Goal: Communication & Community: Ask a question

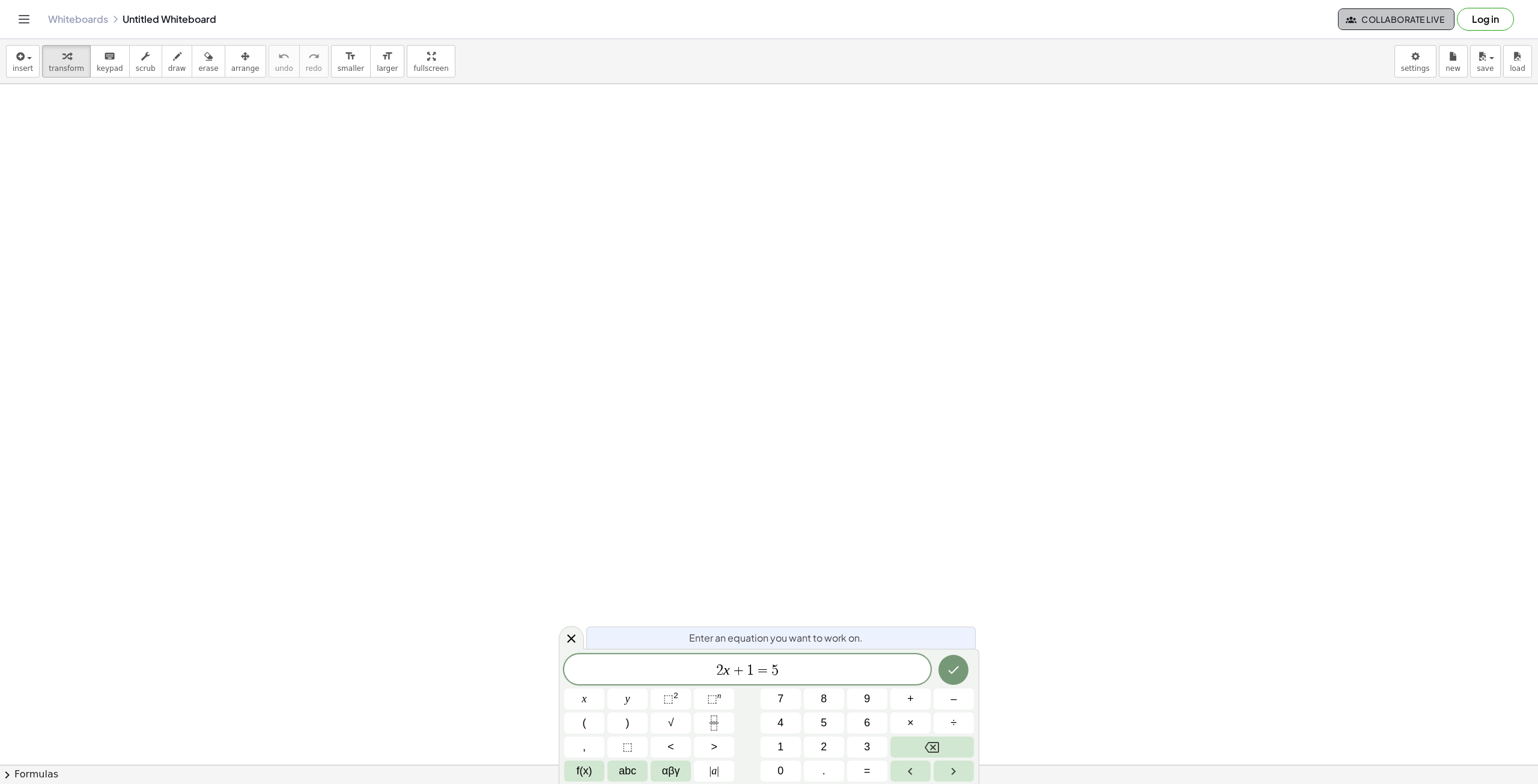
click at [1395, 24] on span "Collaborate Live" at bounding box center [1396, 19] width 96 height 11
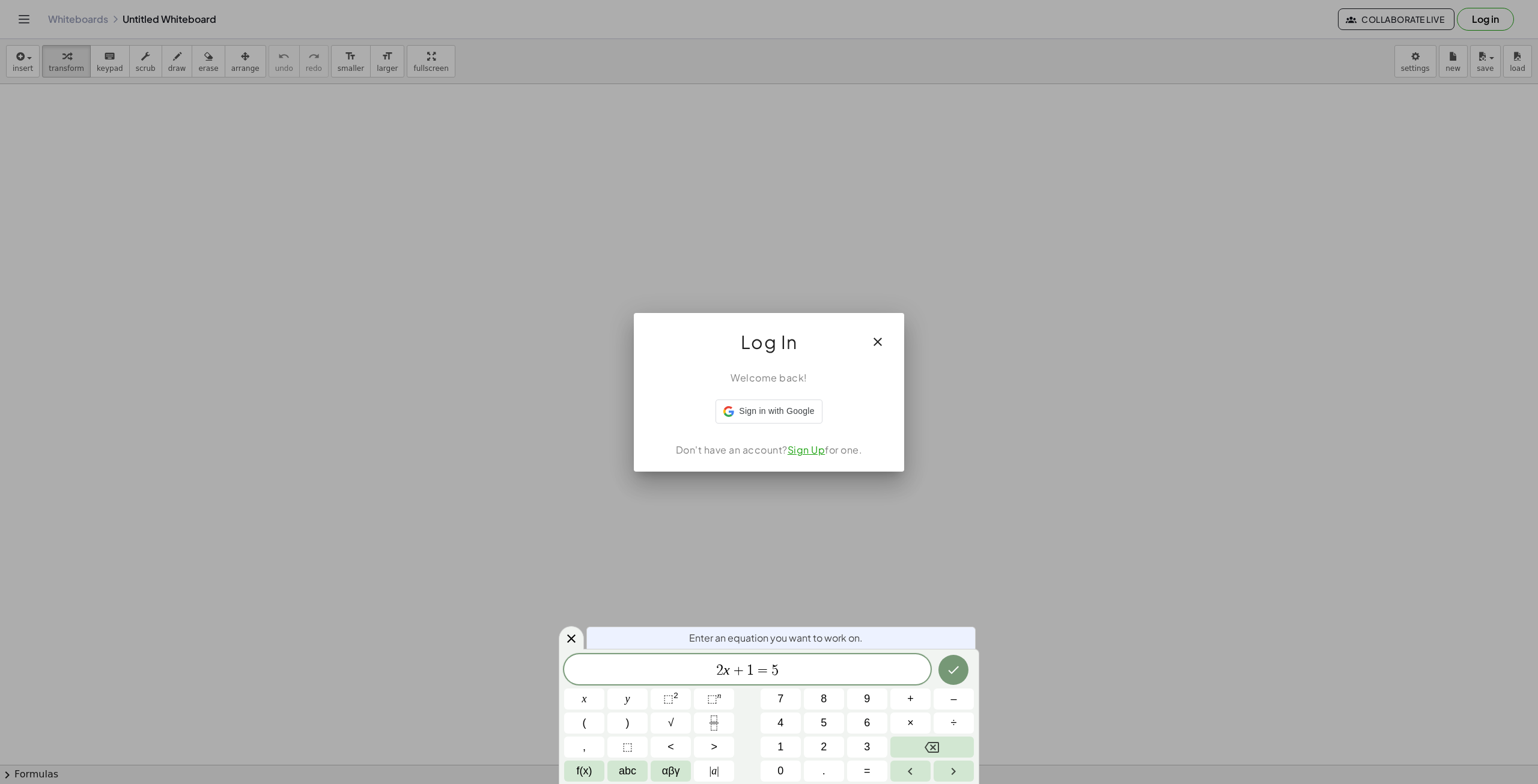
click at [749, 61] on div at bounding box center [769, 392] width 1538 height 784
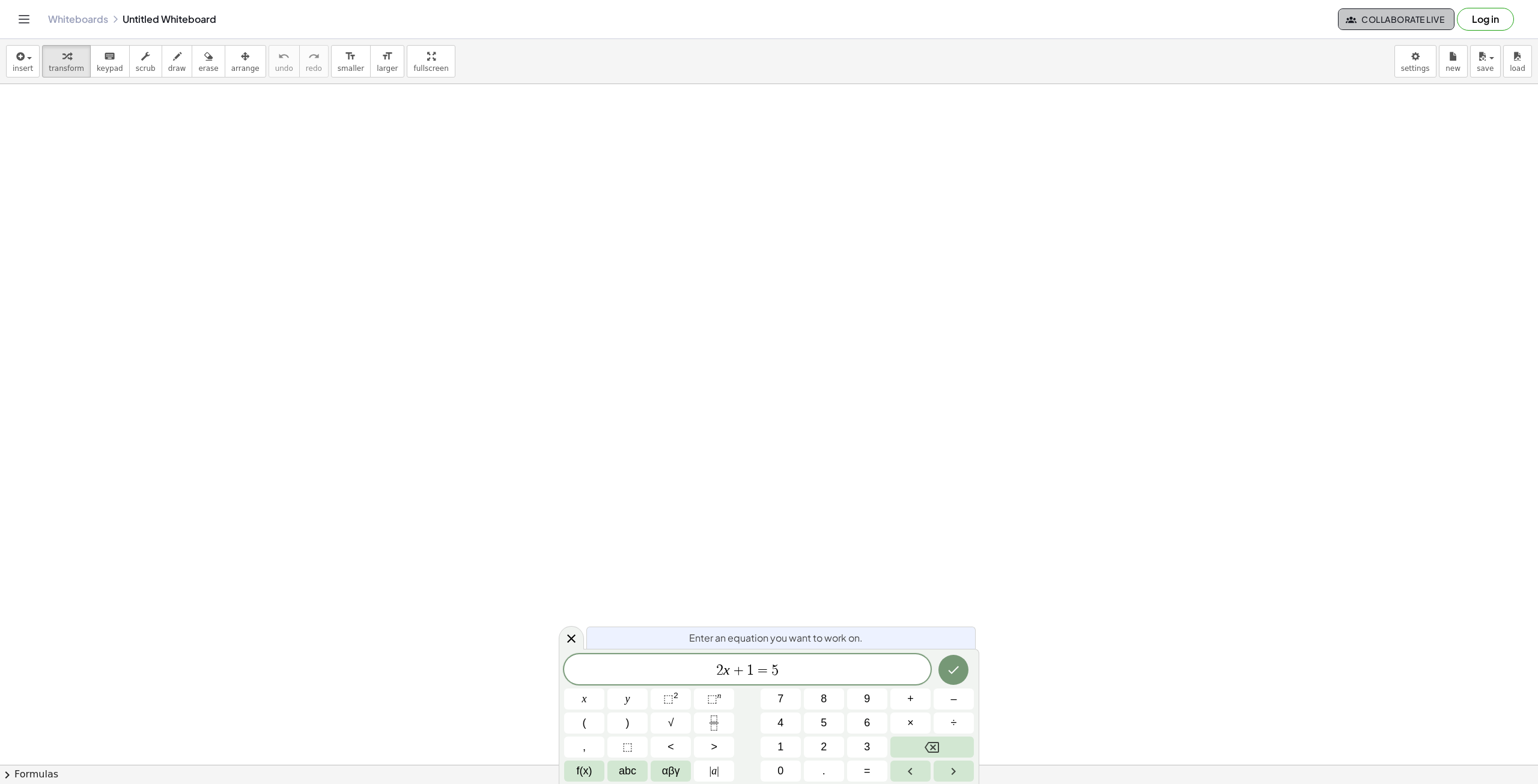
click at [1440, 22] on span "Collaborate Live" at bounding box center [1396, 19] width 96 height 11
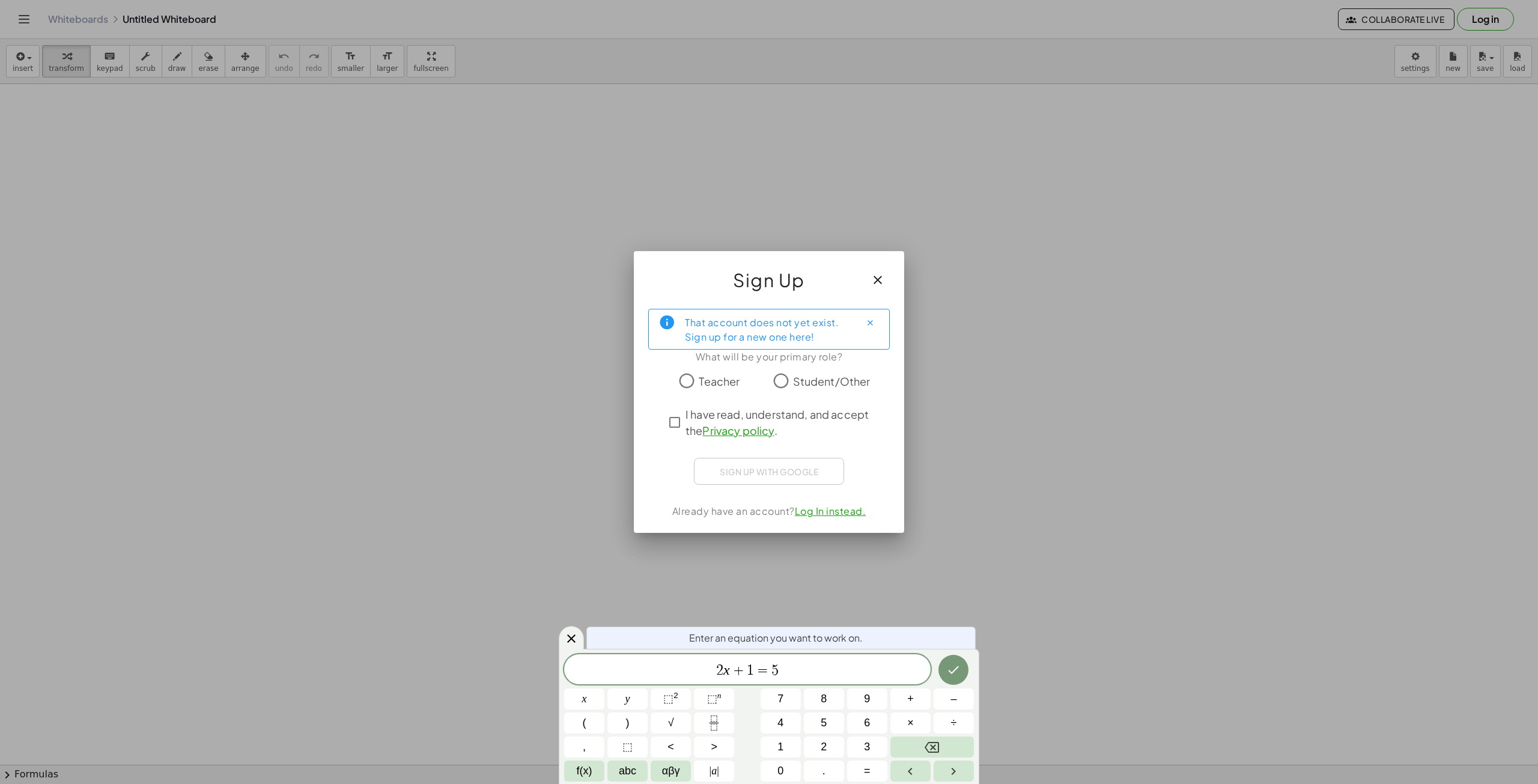
click at [720, 380] on span "Teacher" at bounding box center [719, 381] width 41 height 16
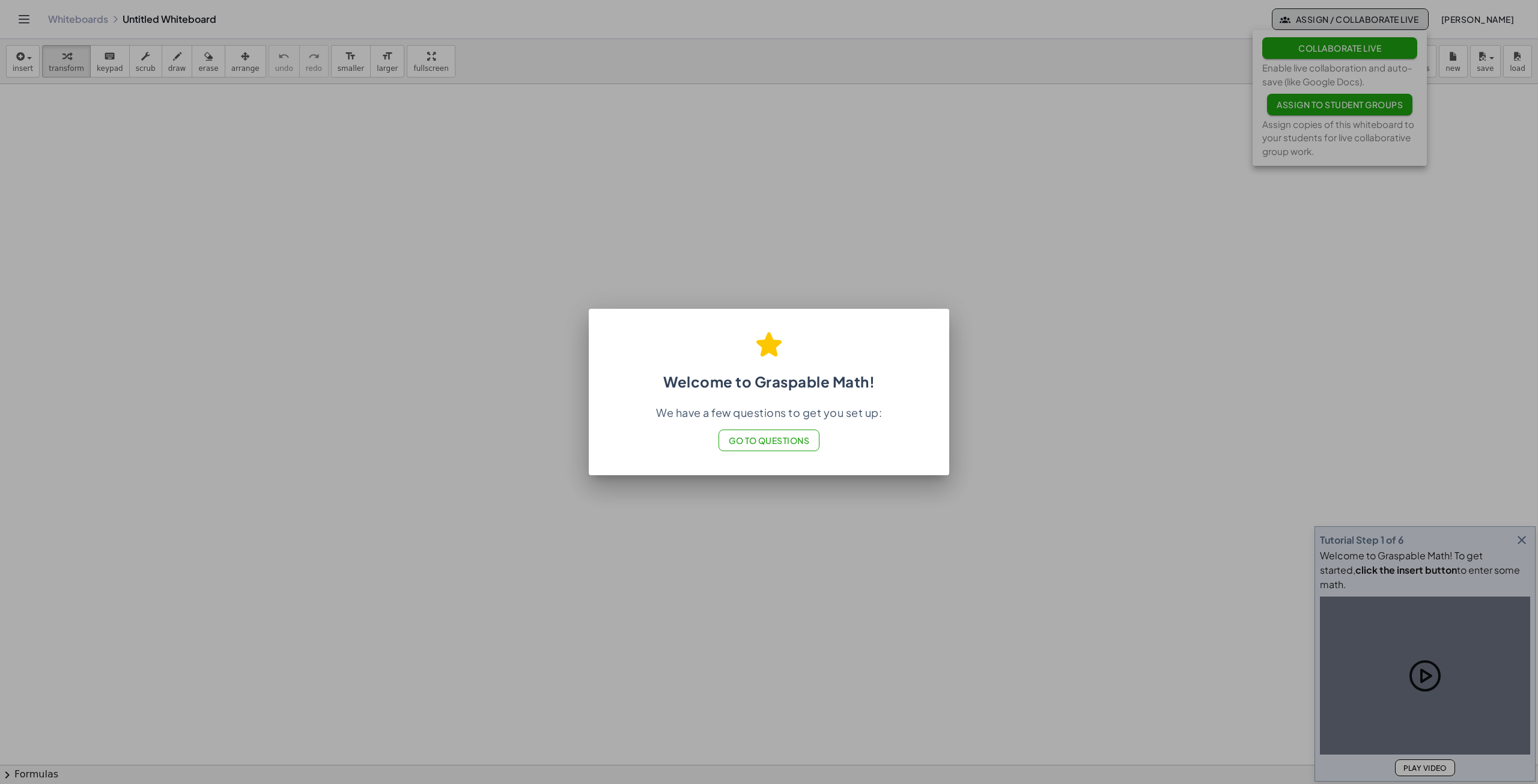
click at [1069, 477] on div at bounding box center [769, 392] width 1538 height 784
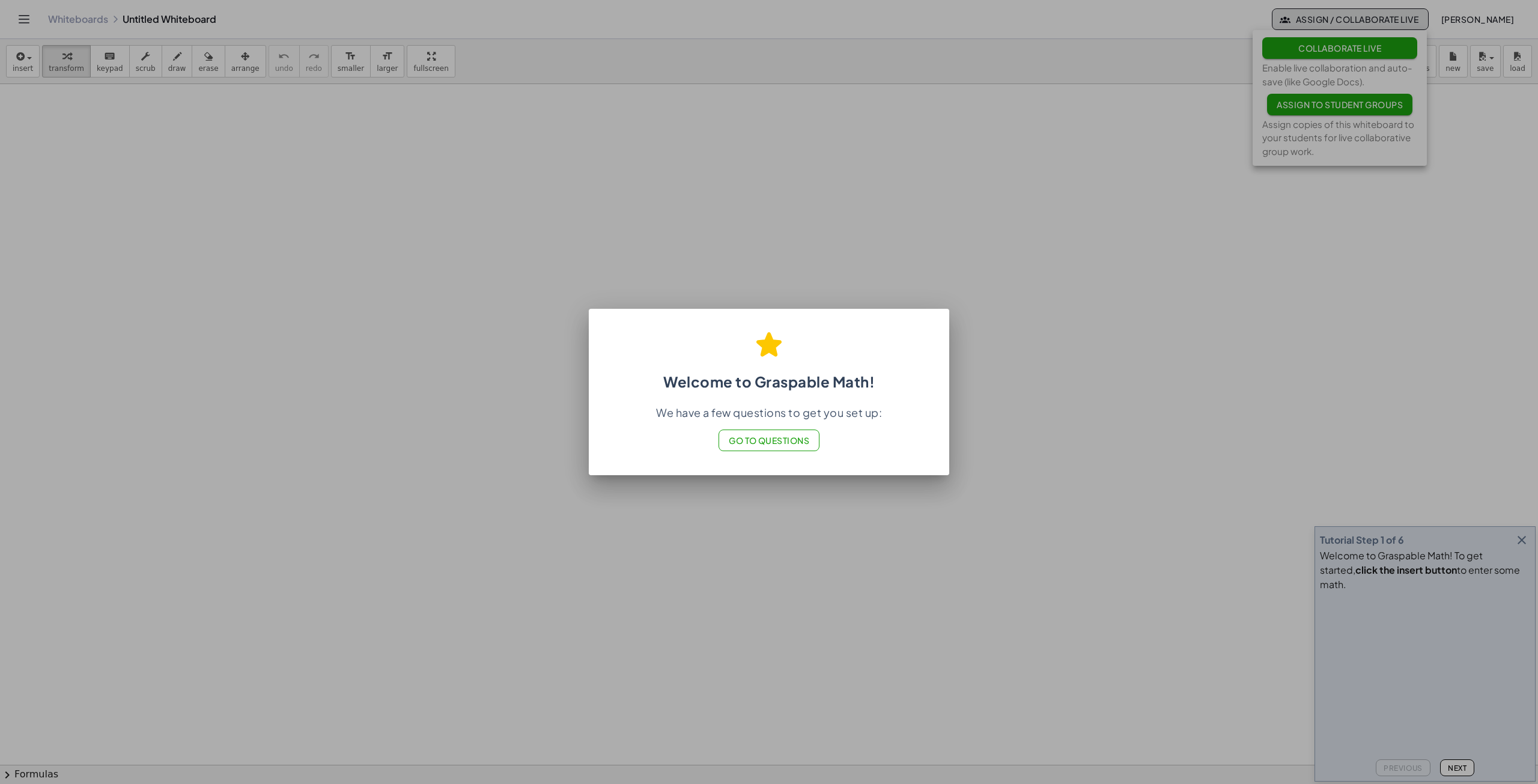
click at [783, 440] on span "Go to Questions" at bounding box center [769, 440] width 81 height 11
click at [896, 212] on div at bounding box center [769, 392] width 1538 height 784
drag, startPoint x: 1079, startPoint y: 217, endPoint x: 1093, endPoint y: 229, distance: 18.4
click at [1084, 220] on div at bounding box center [769, 392] width 1538 height 784
click at [1137, 274] on div at bounding box center [769, 392] width 1538 height 784
